Goal: Find specific page/section: Find specific page/section

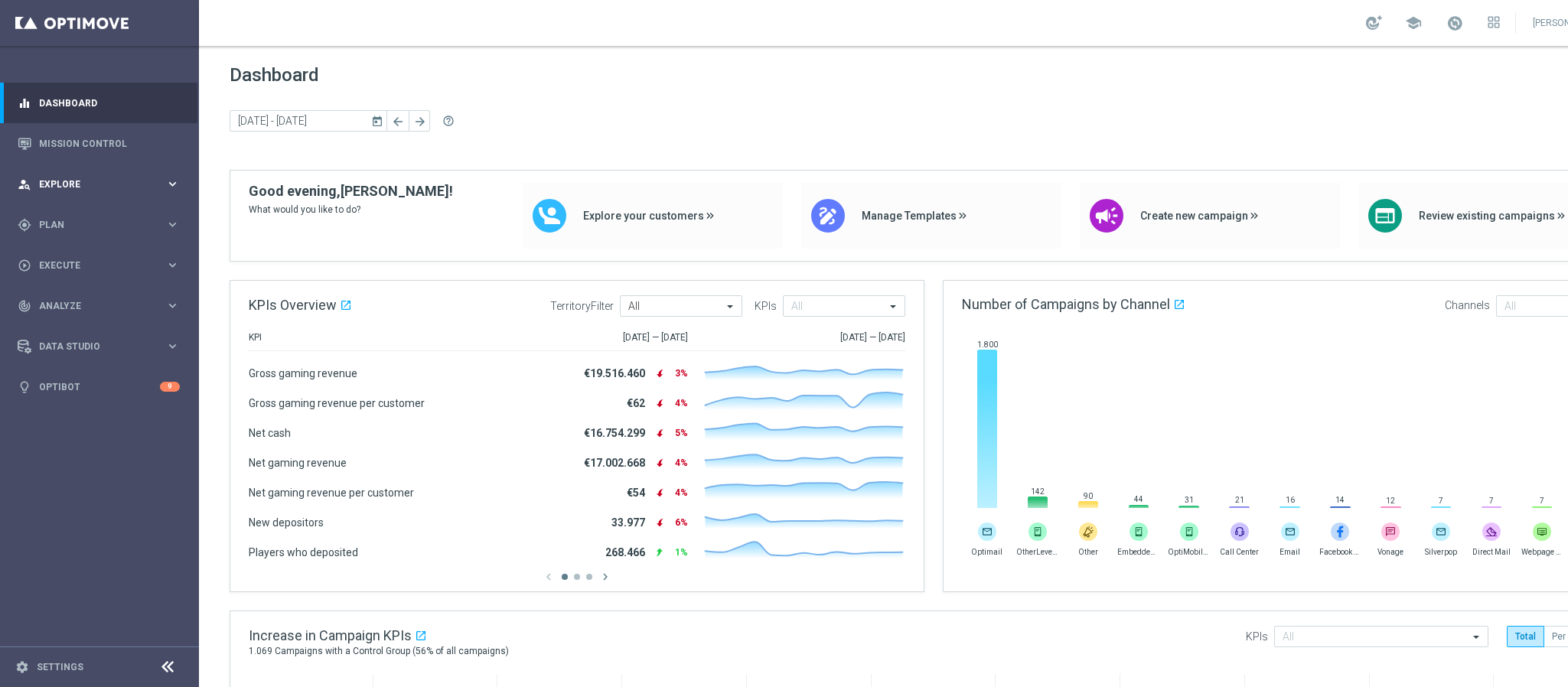
click at [78, 189] on div "person_search Explore" at bounding box center [91, 184] width 148 height 14
click at [58, 409] on span "Plan" at bounding box center [102, 408] width 126 height 9
click at [88, 143] on link "Mission Control" at bounding box center [110, 143] width 141 height 40
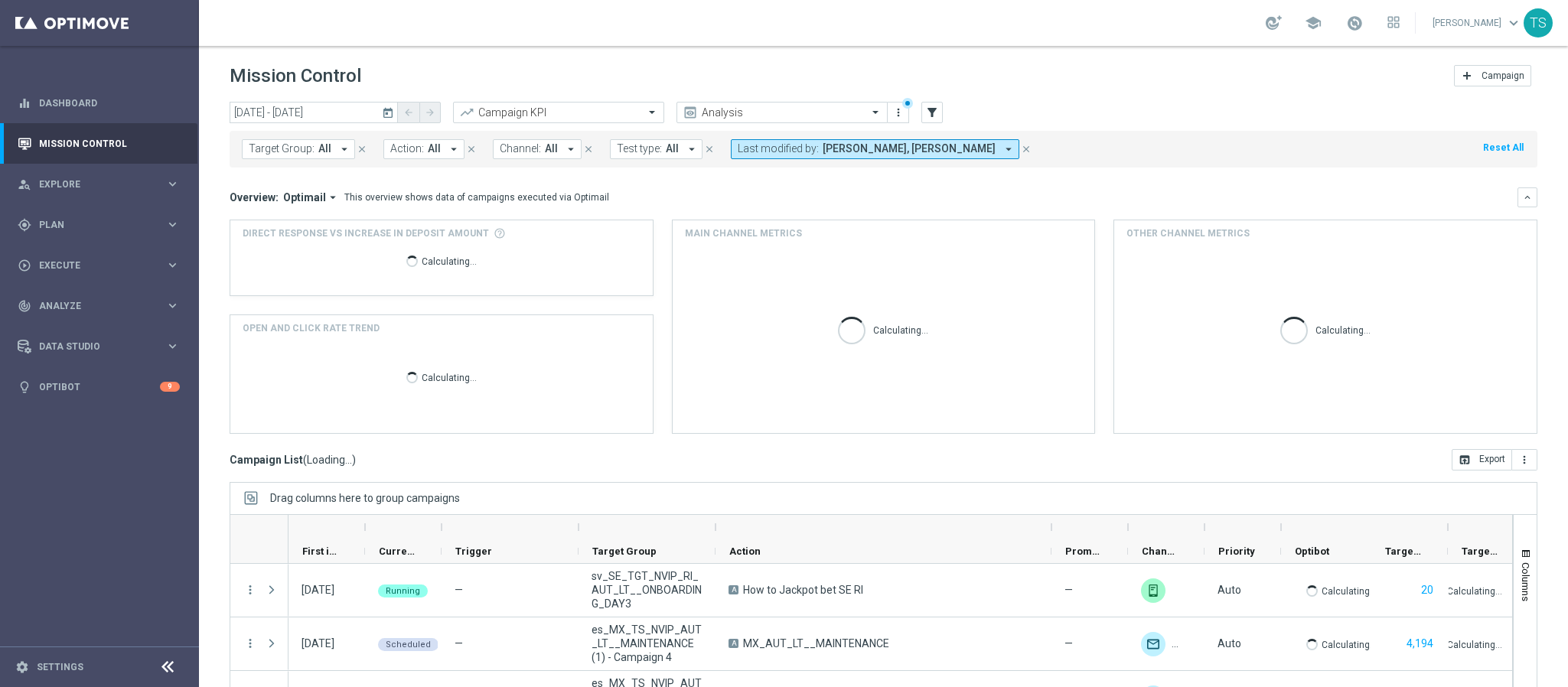
click at [393, 106] on icon "today" at bounding box center [388, 113] width 14 height 14
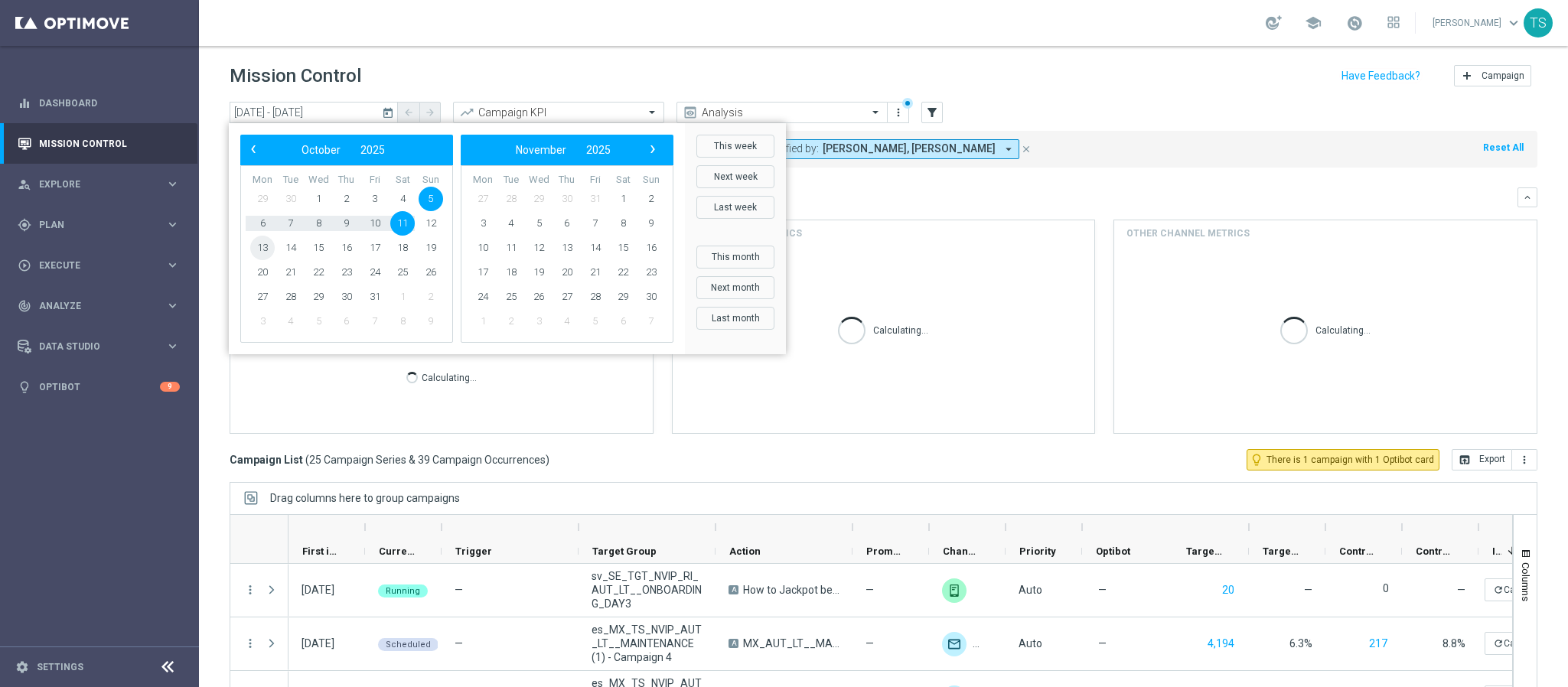
click at [260, 248] on span "13" at bounding box center [262, 247] width 25 height 25
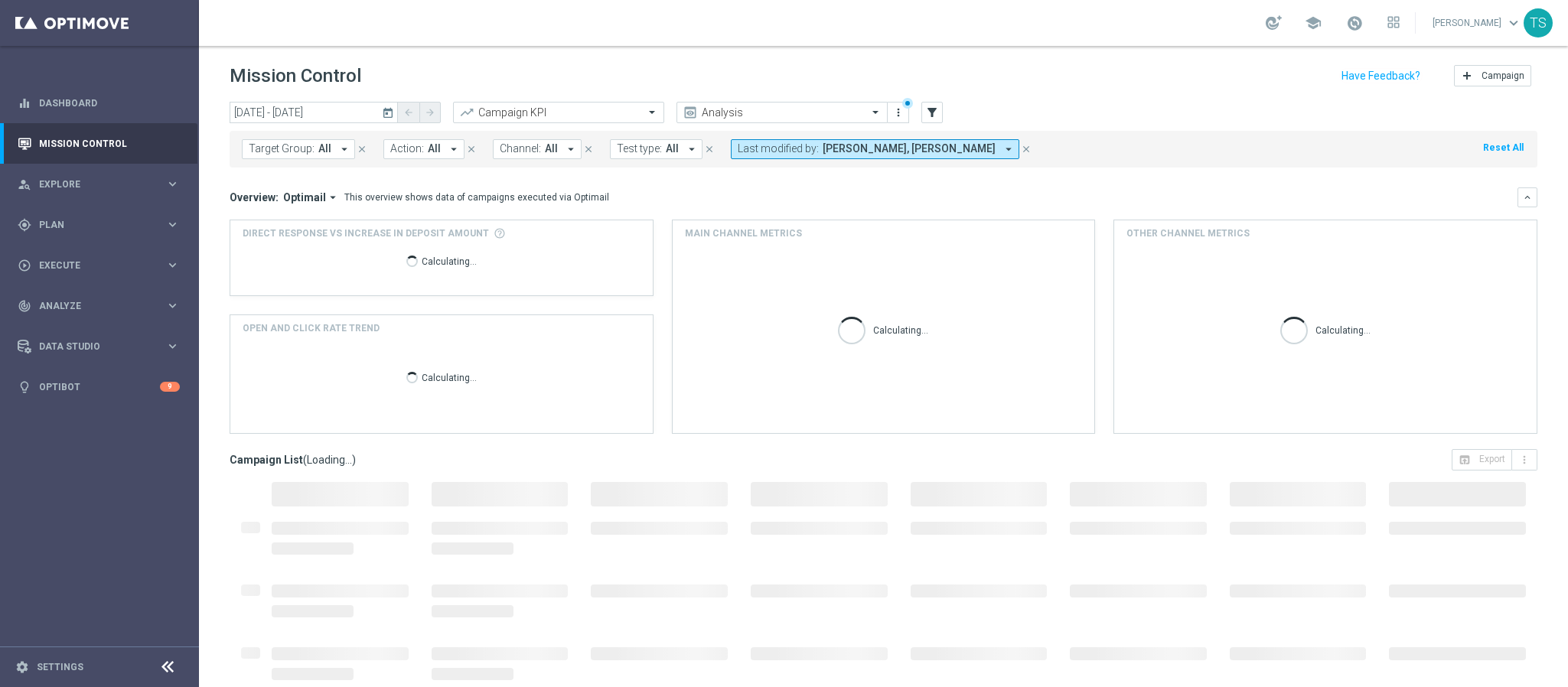
type input "[DATE] - [DATE]"
click at [959, 155] on button "Last modified by: [PERSON_NAME], [PERSON_NAME] arrow_drop_down" at bounding box center [875, 149] width 288 height 20
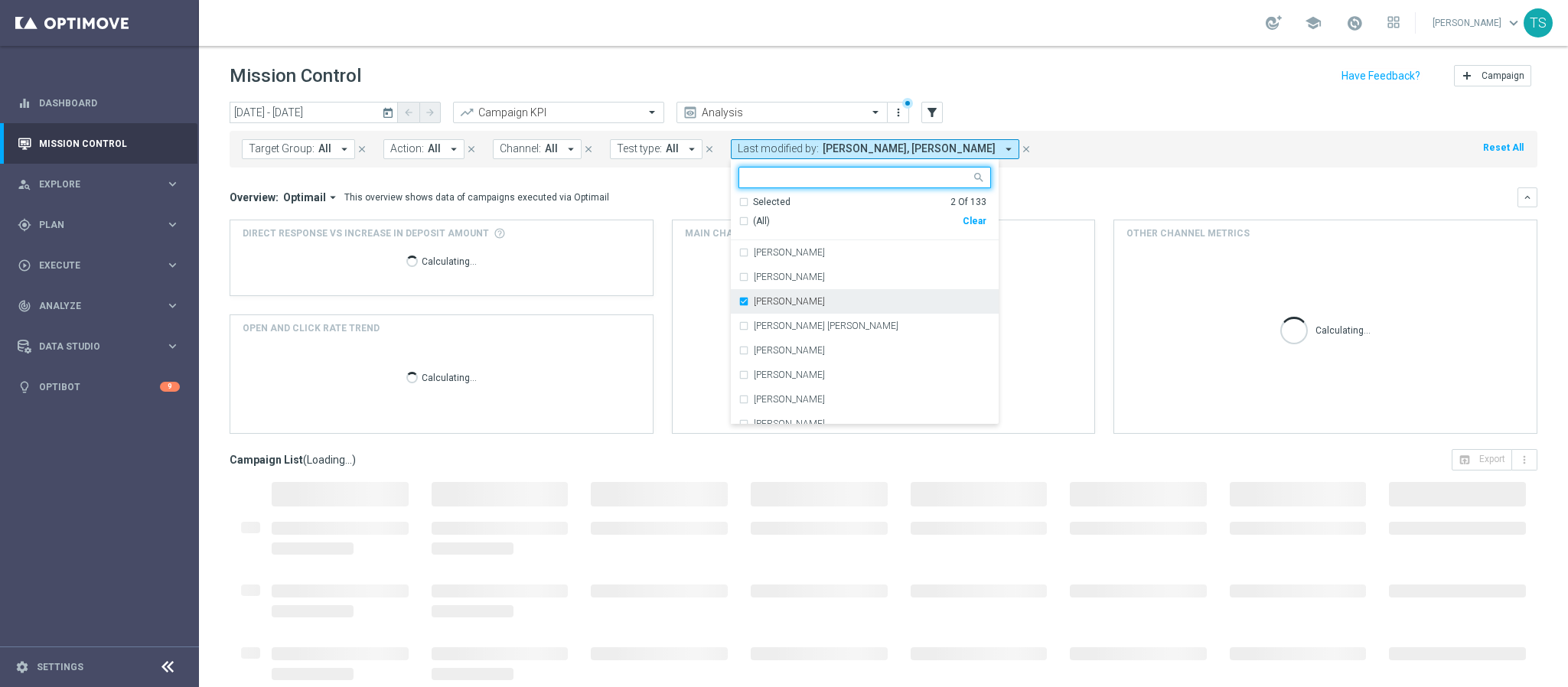
drag, startPoint x: 743, startPoint y: 294, endPoint x: 771, endPoint y: 297, distance: 28.2
click at [743, 294] on div "[PERSON_NAME]" at bounding box center [864, 301] width 252 height 25
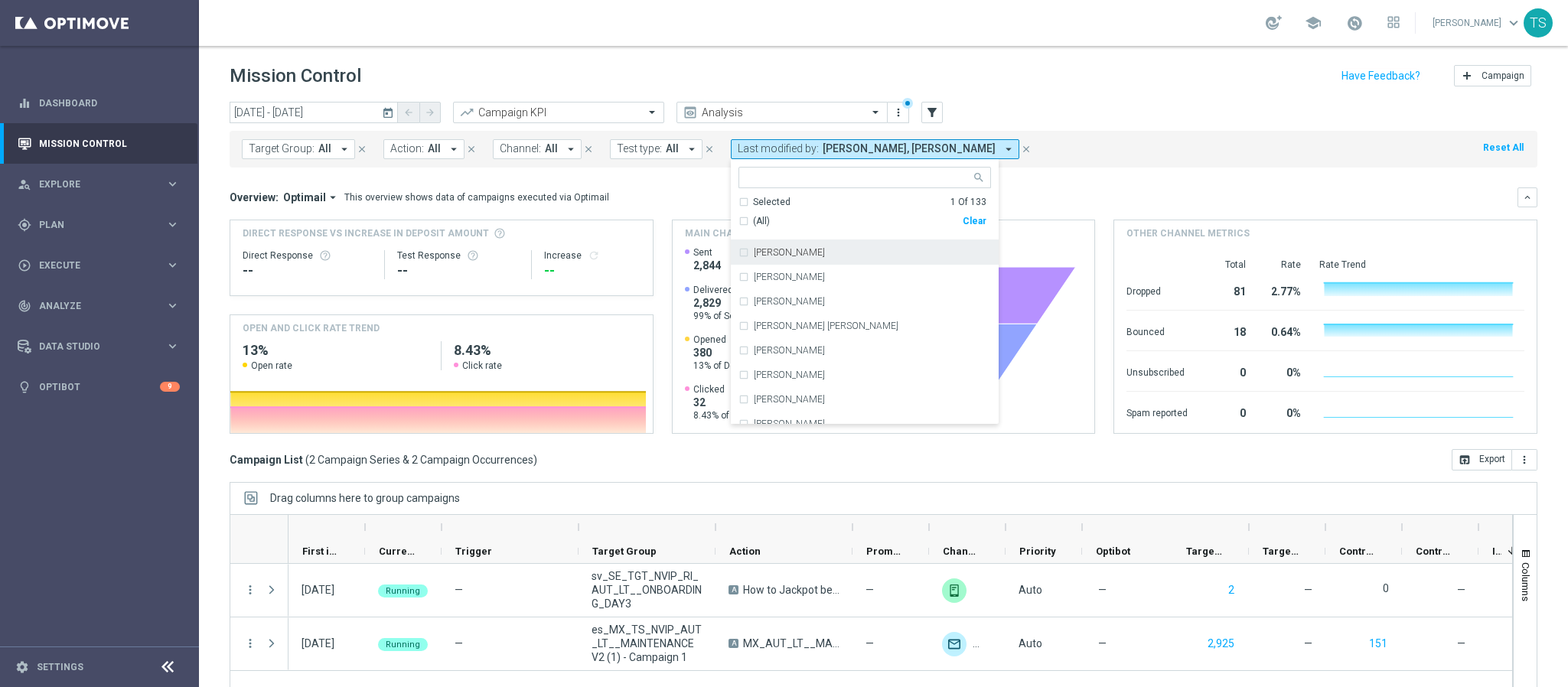
click at [842, 176] on input "text" at bounding box center [858, 177] width 225 height 13
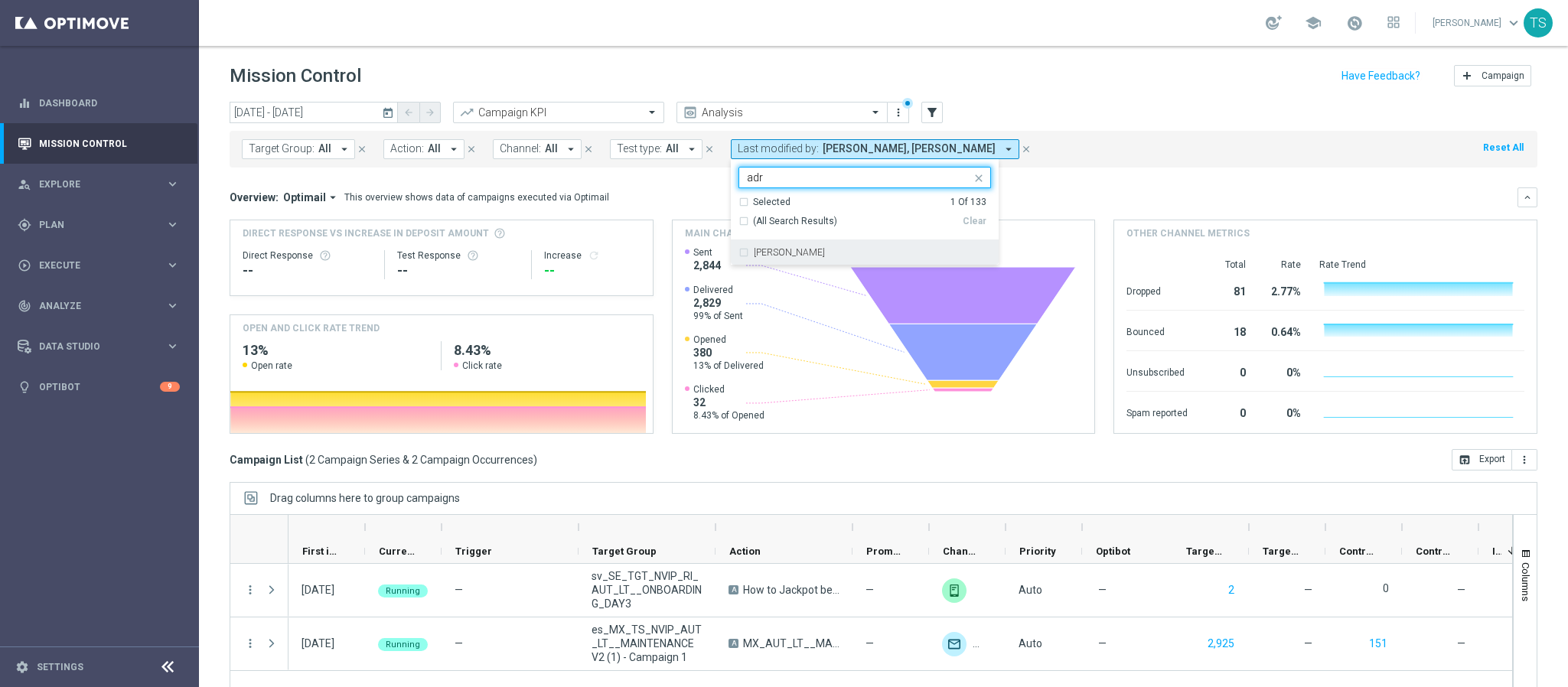
click at [742, 253] on div "[PERSON_NAME]" at bounding box center [864, 252] width 252 height 25
click at [0, 0] on div "Clear" at bounding box center [0, 0] width 0 height 0
click at [801, 172] on input "adr" at bounding box center [858, 177] width 225 height 13
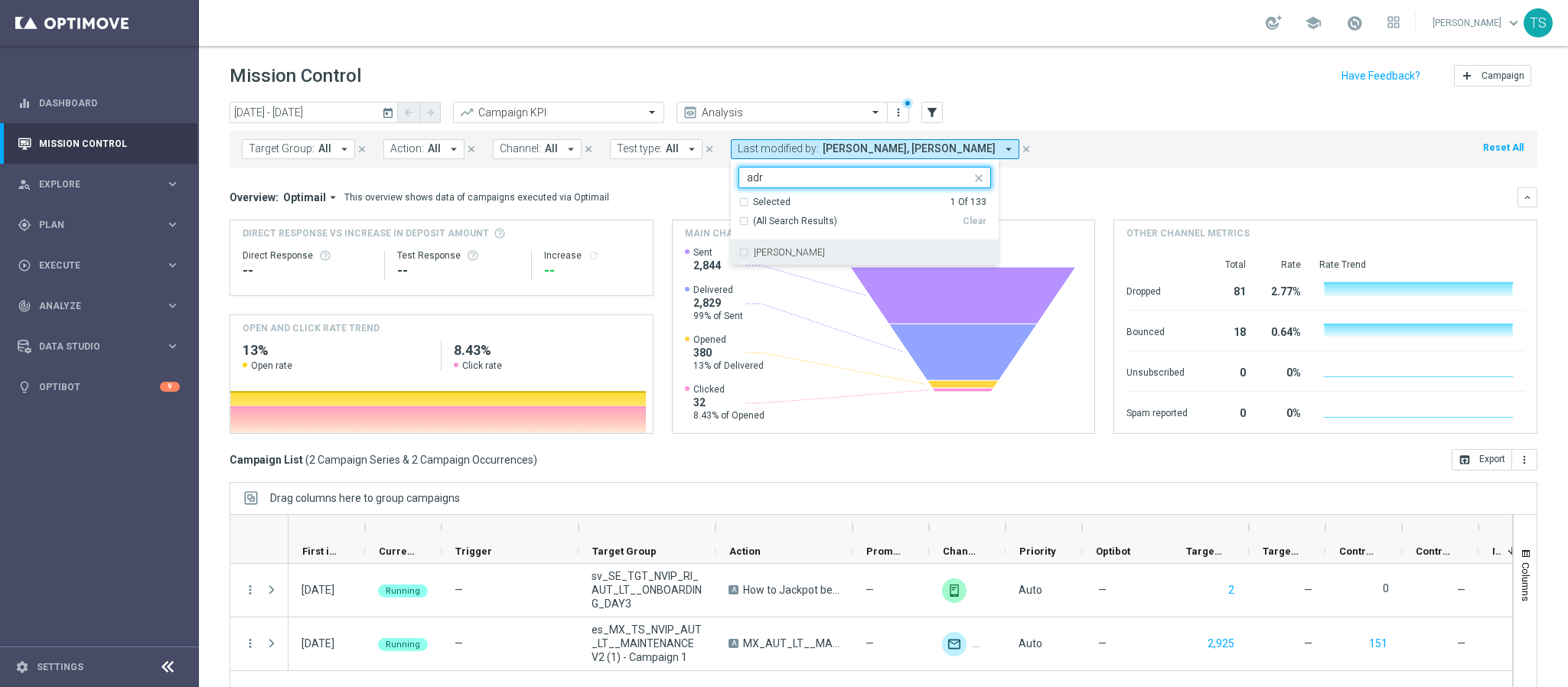
click at [801, 172] on input "adr" at bounding box center [858, 177] width 225 height 13
click at [796, 280] on label "[PERSON_NAME]" at bounding box center [789, 276] width 72 height 9
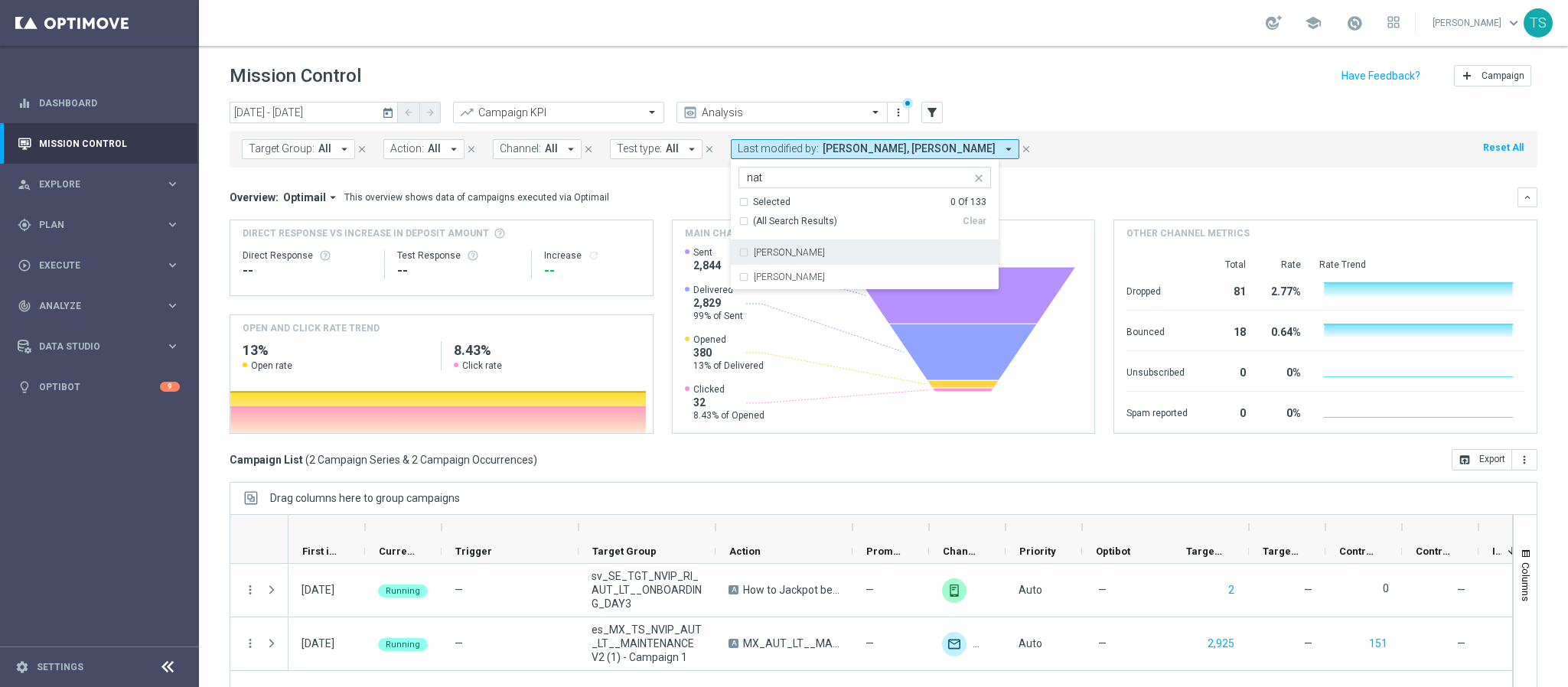
click at [797, 179] on input "nat" at bounding box center [858, 177] width 225 height 13
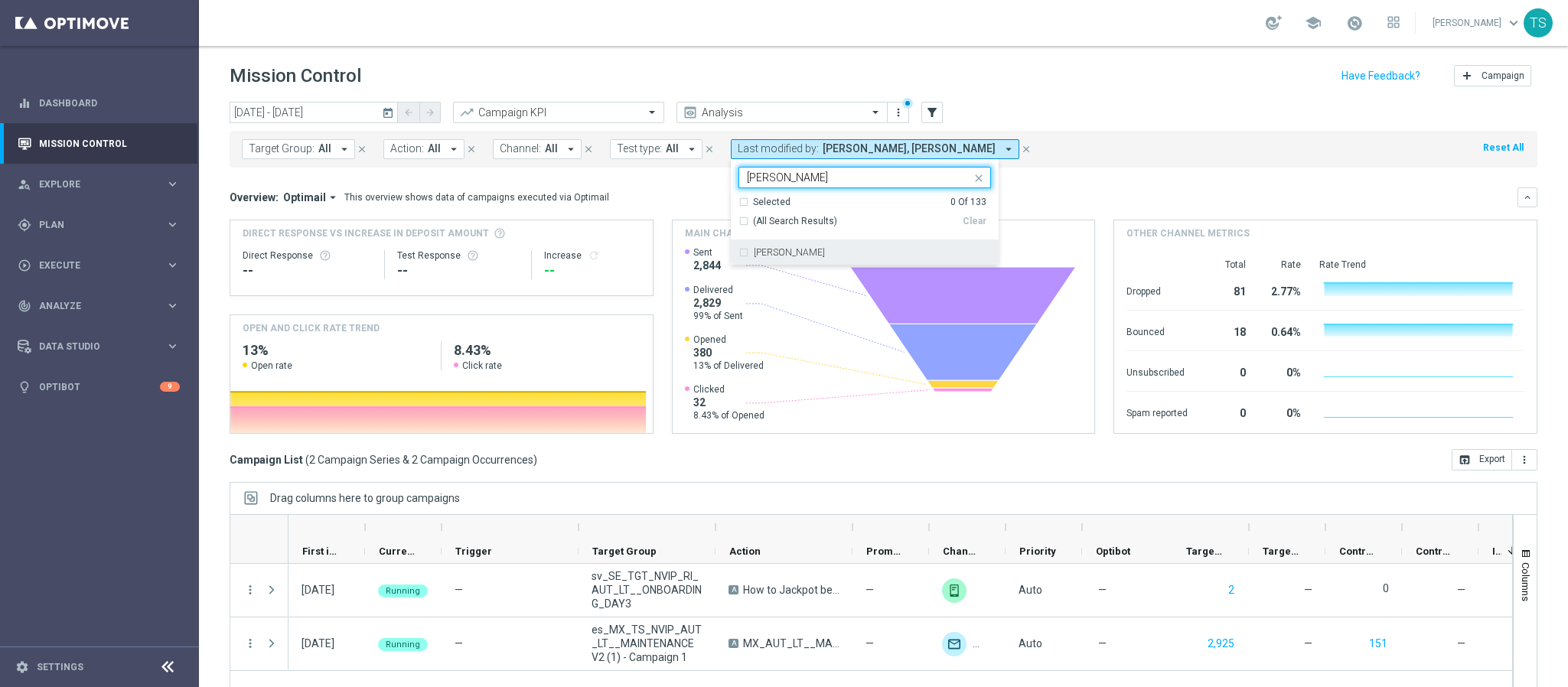
click at [803, 265] on div "[PERSON_NAME]" at bounding box center [864, 252] width 252 height 25
type input "[PERSON_NAME]"
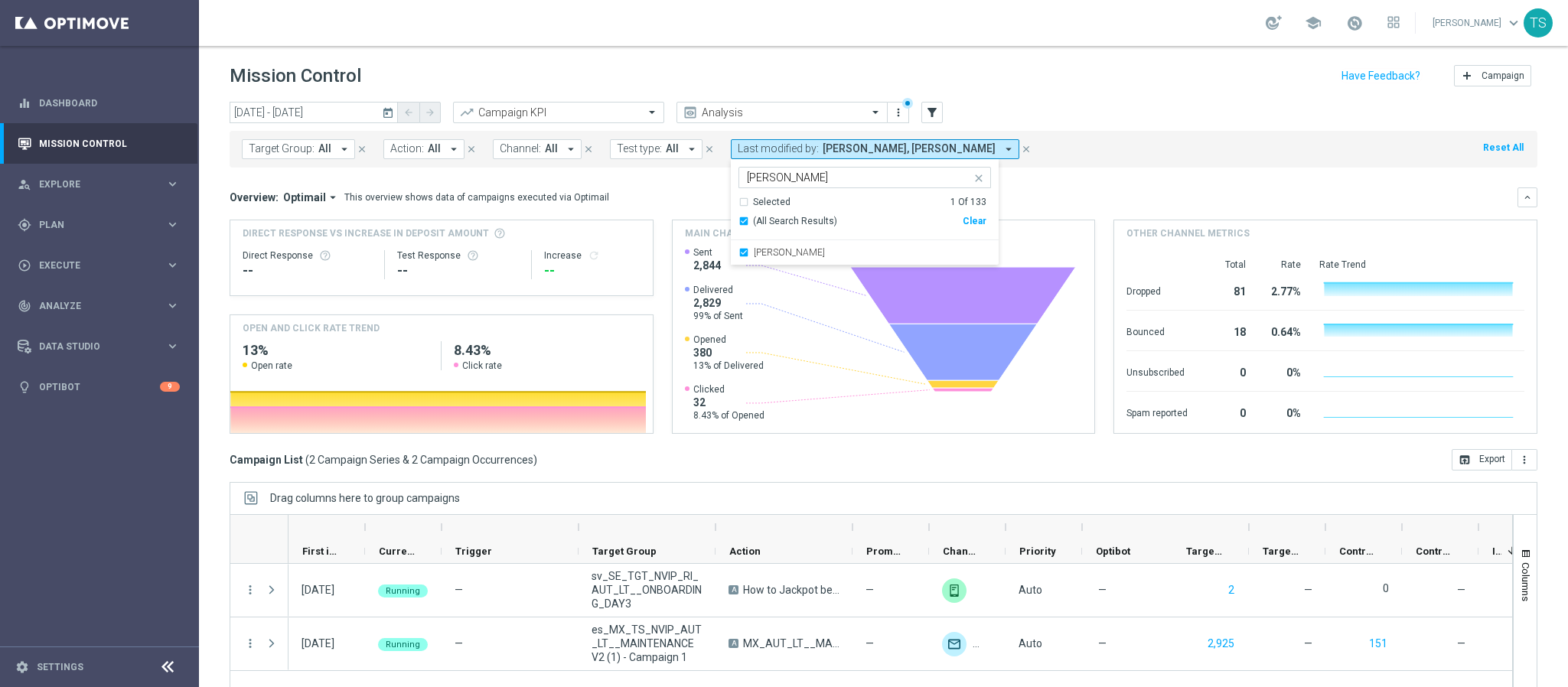
click at [1208, 143] on div "Target Group: All arrow_drop_down close Action: All arrow_drop_down close Chann…" at bounding box center [883, 148] width 1307 height 36
